Goal: Information Seeking & Learning: Learn about a topic

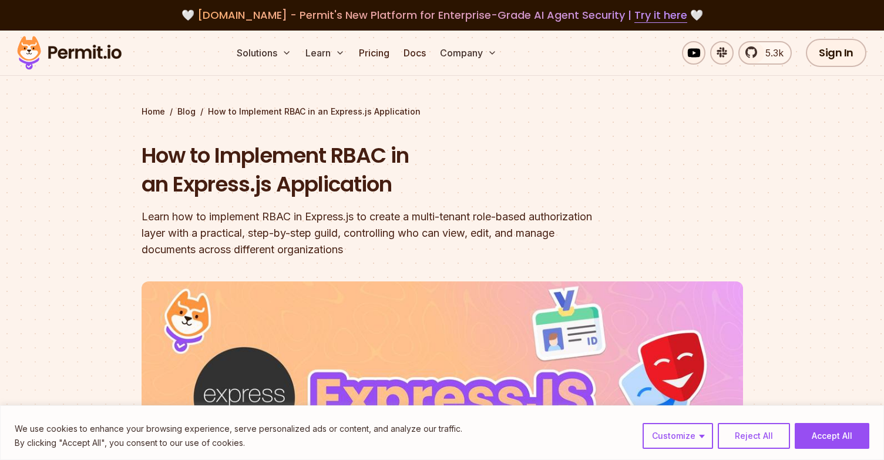
drag, startPoint x: 839, startPoint y: 440, endPoint x: 833, endPoint y: 437, distance: 6.9
click at [839, 440] on button "Accept All" at bounding box center [832, 436] width 75 height 26
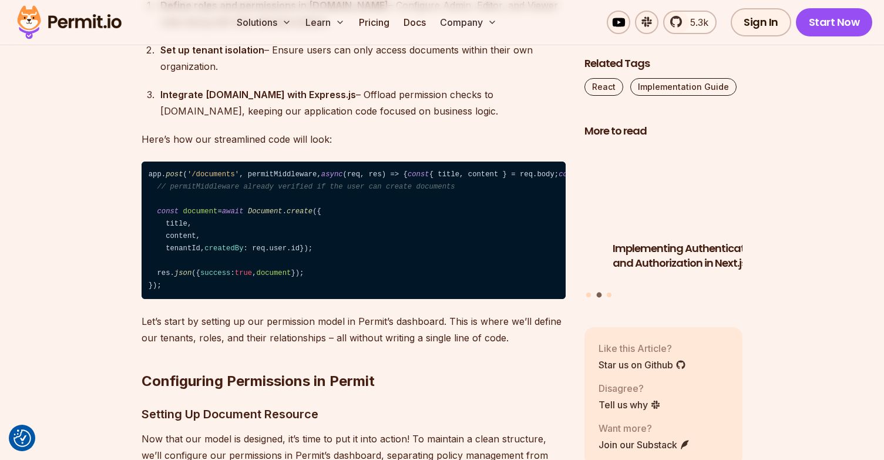
scroll to position [4877, 0]
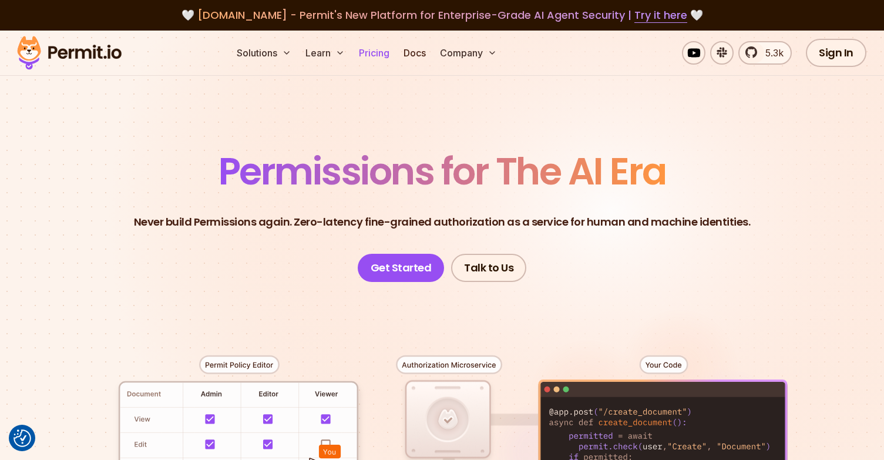
click at [380, 55] on link "Pricing" at bounding box center [374, 53] width 40 height 24
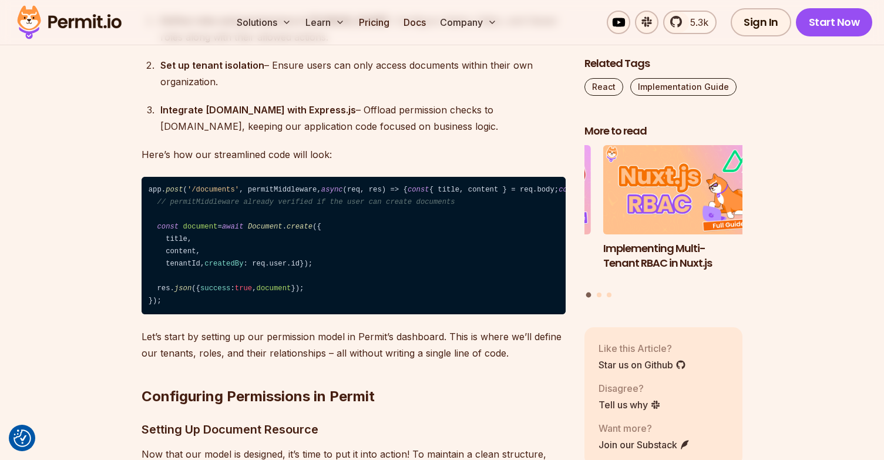
scroll to position [4877, 0]
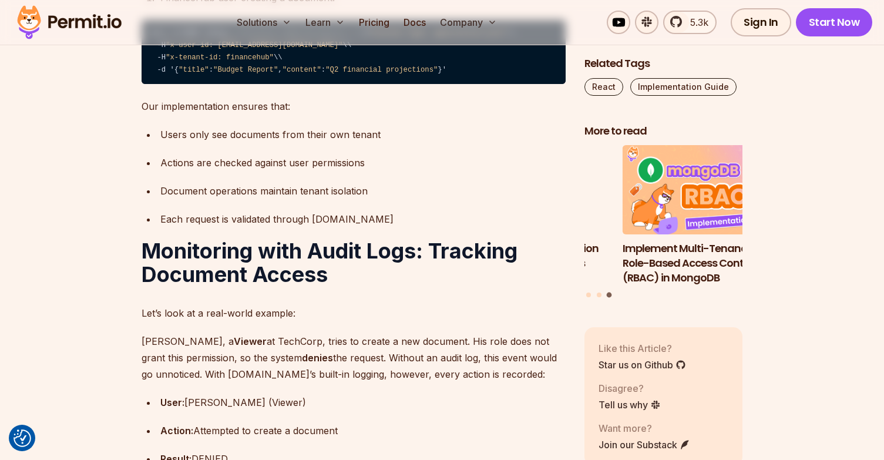
scroll to position [11223, 0]
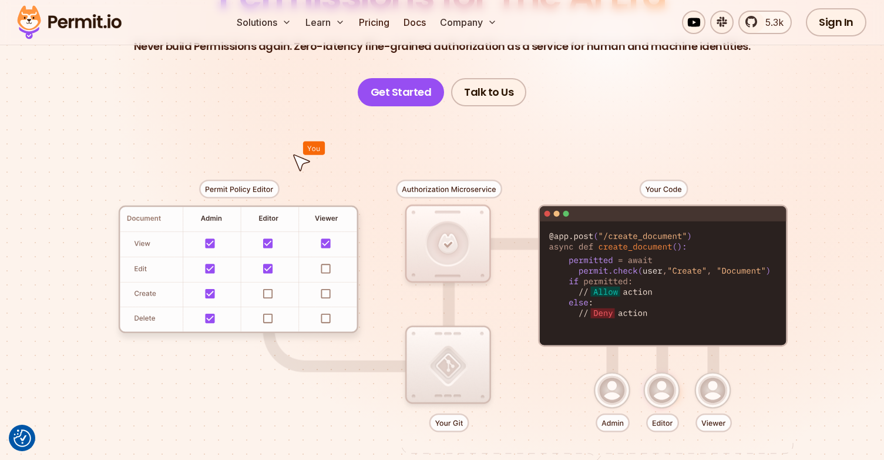
scroll to position [176, 0]
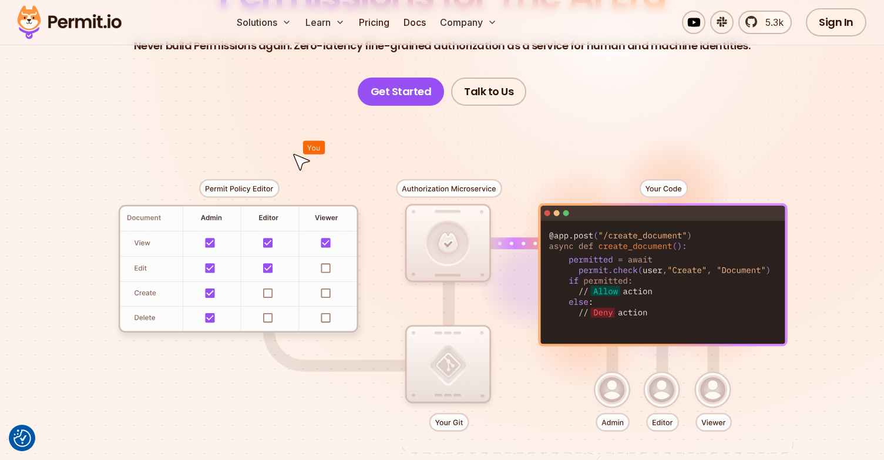
drag, startPoint x: 254, startPoint y: 241, endPoint x: 279, endPoint y: 283, distance: 47.7
click at [280, 284] on div at bounding box center [442, 322] width 823 height 432
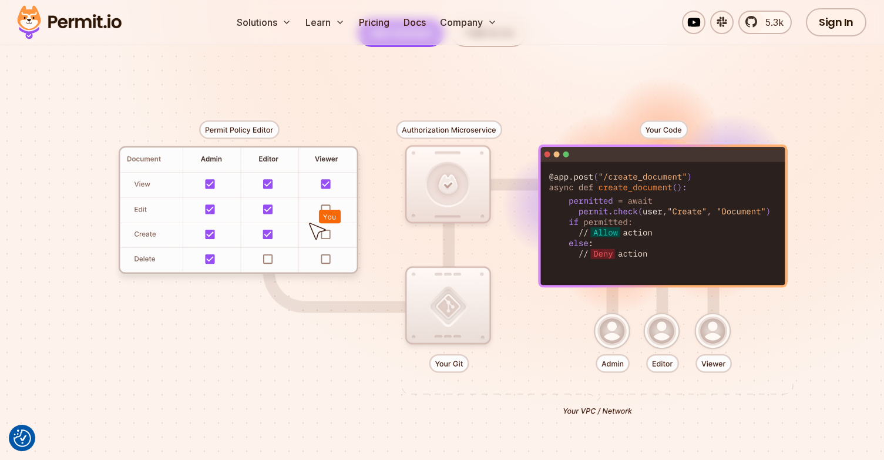
scroll to position [0, 0]
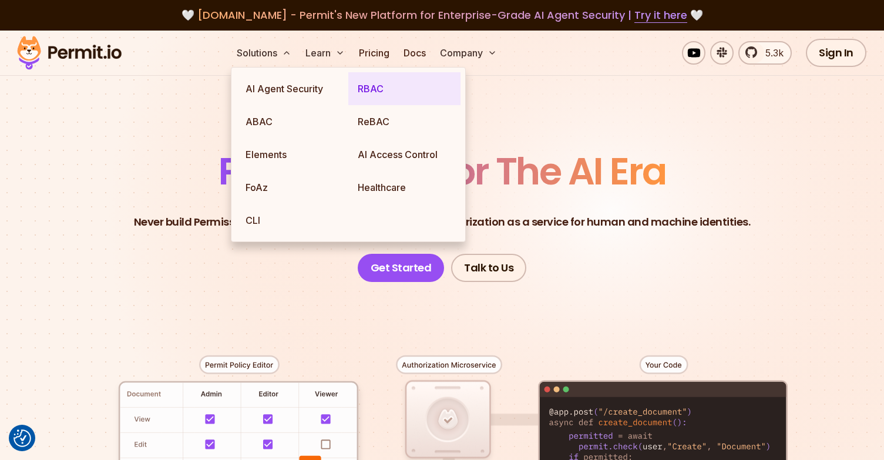
click at [383, 89] on link "RBAC" at bounding box center [404, 88] width 112 height 33
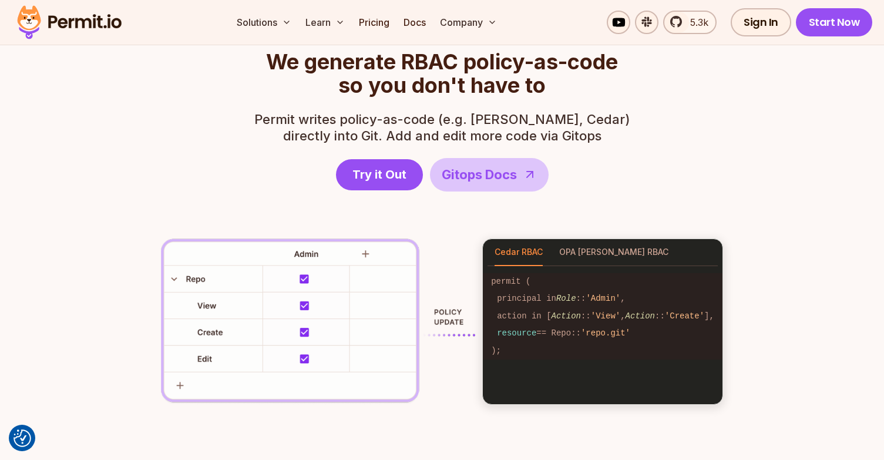
scroll to position [1645, 0]
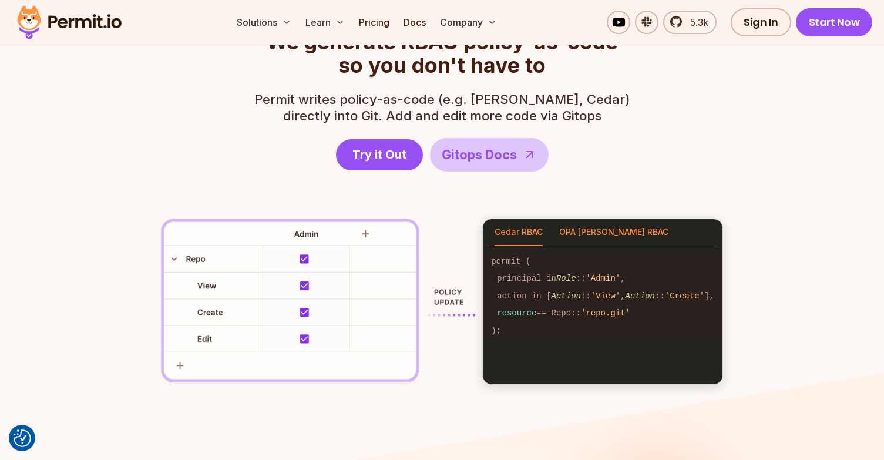
click at [600, 234] on button "OPA [PERSON_NAME] RBAC" at bounding box center [613, 232] width 109 height 27
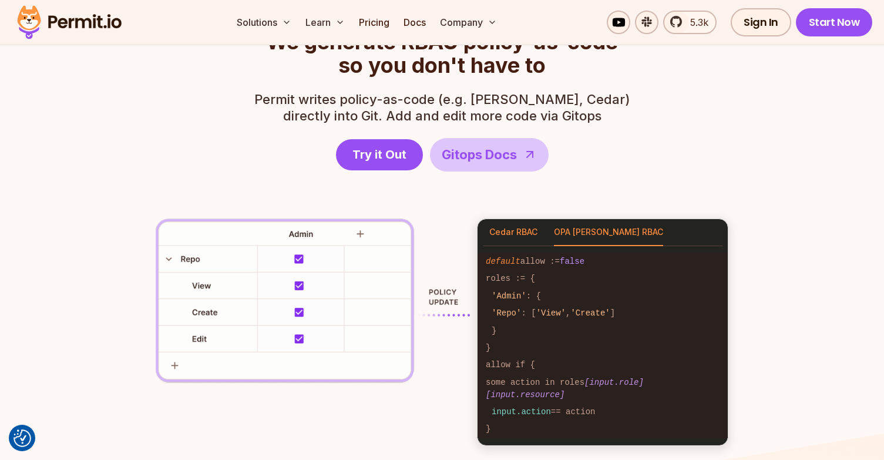
click at [517, 232] on button "Cedar RBAC" at bounding box center [513, 232] width 48 height 27
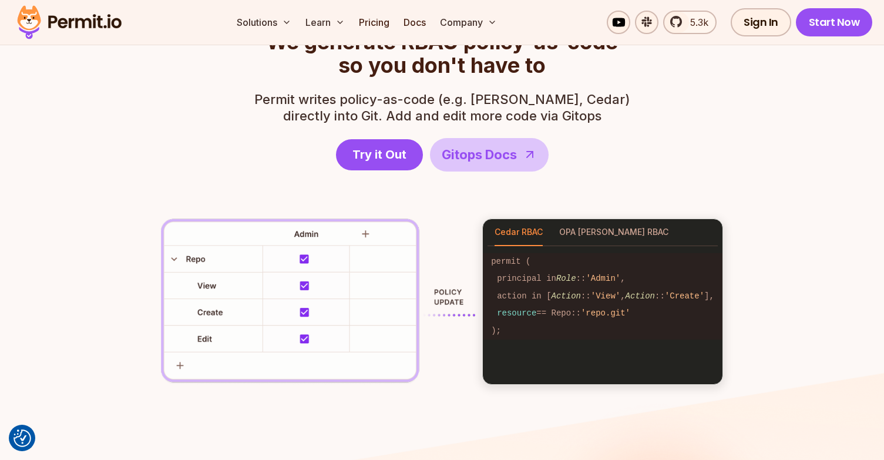
click at [740, 274] on div "RBAC Policy-as-code generator anyone can use We generate RBAC policy-as-code so…" at bounding box center [442, 194] width 677 height 381
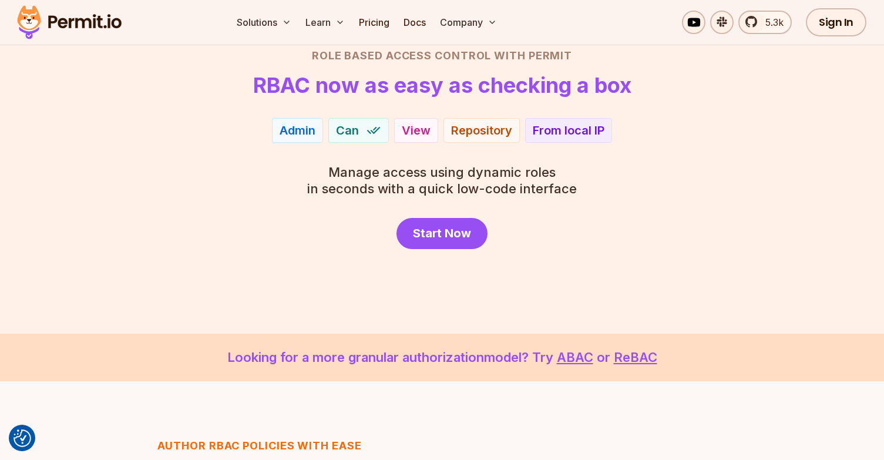
scroll to position [0, 0]
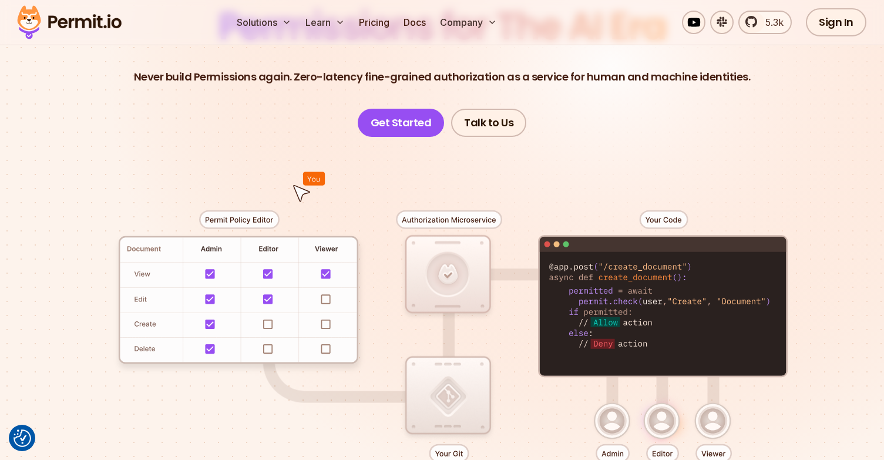
scroll to position [176, 0]
